Goal: Find specific page/section: Find specific page/section

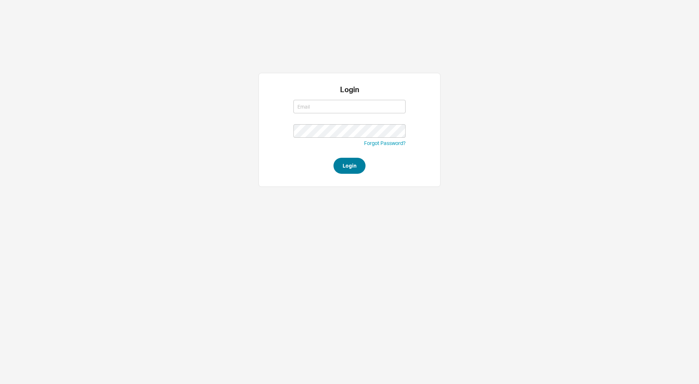
type input "moshes@qualitybath.com"
click at [353, 159] on button "Login" at bounding box center [349, 166] width 32 height 16
type input "moshes@qualitybath.com"
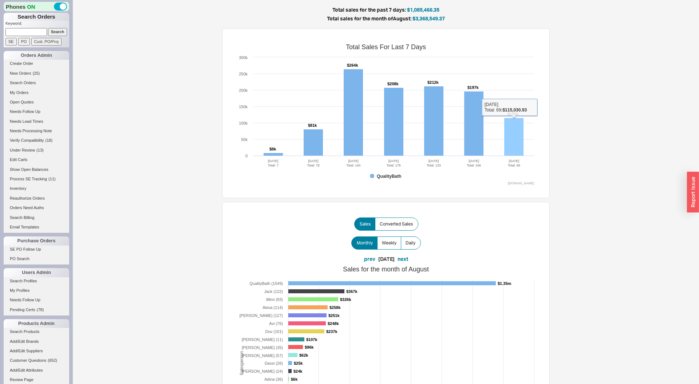
click at [517, 130] on rect at bounding box center [513, 137] width 19 height 38
